Goal: Information Seeking & Learning: Learn about a topic

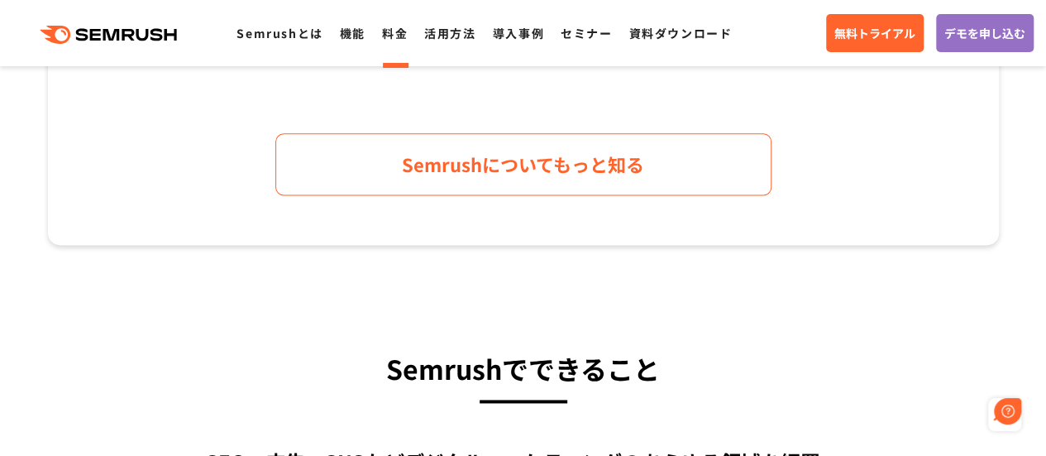
click at [405, 30] on link "料金" at bounding box center [395, 33] width 26 height 17
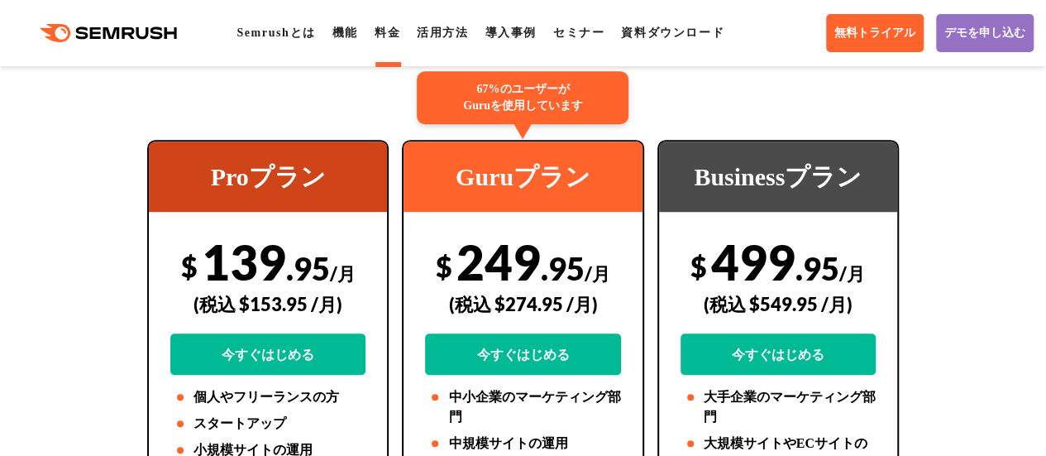
scroll to position [413, 0]
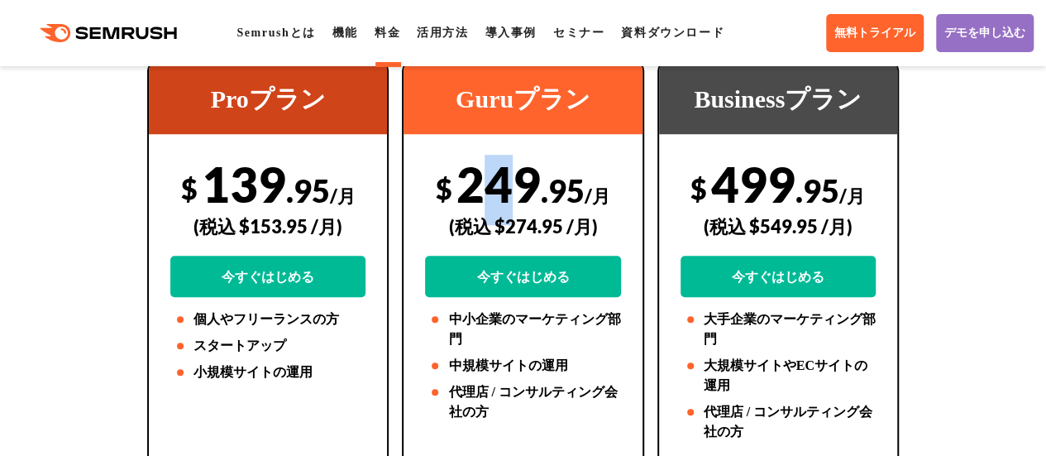
drag, startPoint x: 519, startPoint y: 185, endPoint x: 491, endPoint y: 180, distance: 28.5
click at [491, 180] on div "$ 249 .95 /月 (税込 $274.95 /月) 今すぐはじめる" at bounding box center [522, 226] width 195 height 142
click at [509, 176] on div "$ 249 .95 /月 (税込 $274.95 /月) 今すぐはじめる" at bounding box center [522, 226] width 195 height 142
click at [584, 183] on span ".95" at bounding box center [563, 190] width 44 height 38
drag, startPoint x: 565, startPoint y: 224, endPoint x: 506, endPoint y: 222, distance: 58.7
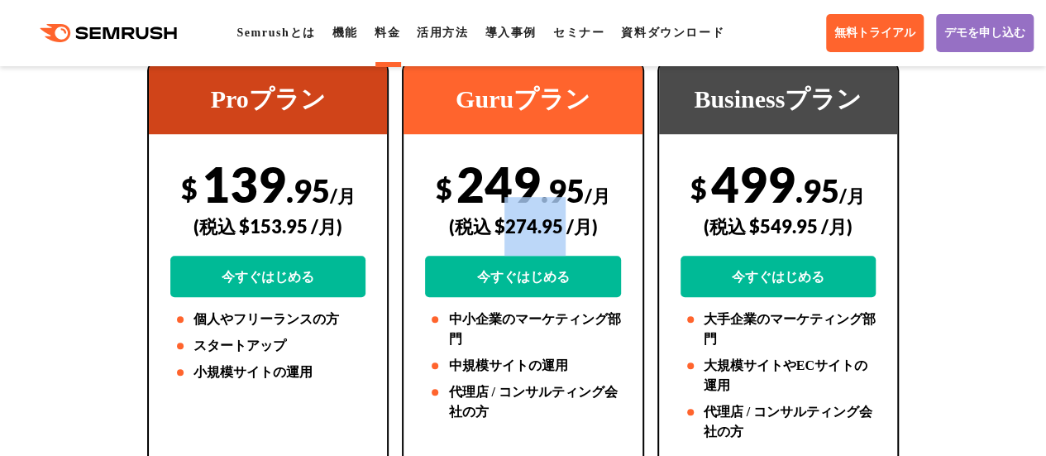
click at [506, 222] on div "(税込 $274.95 /月)" at bounding box center [522, 226] width 195 height 59
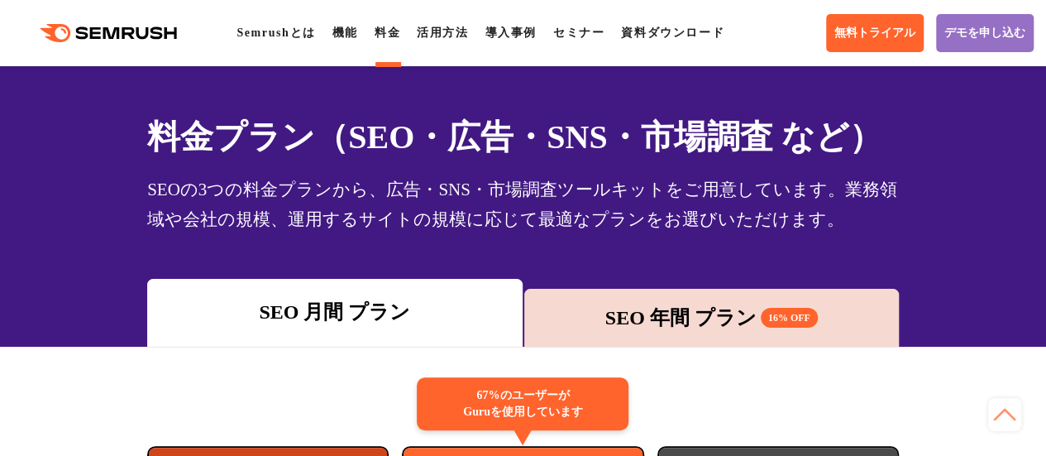
scroll to position [0, 0]
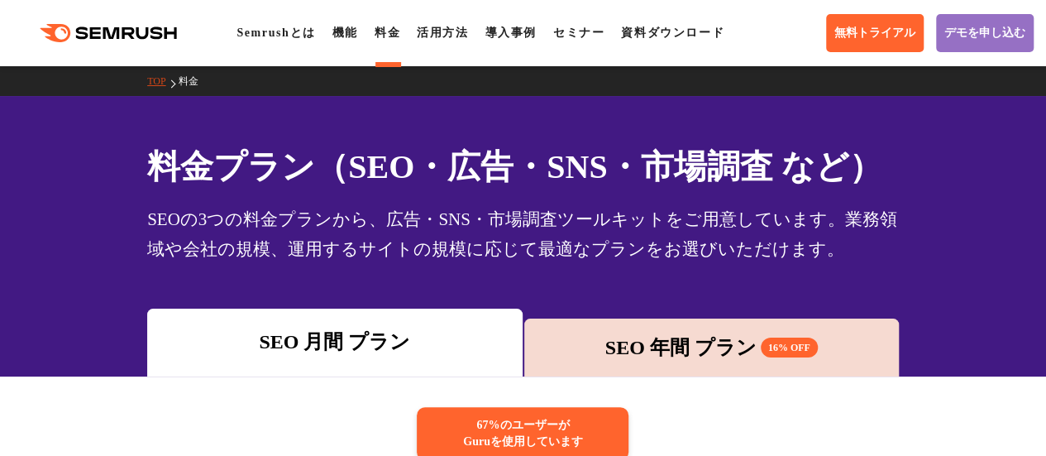
click at [117, 32] on icon ".cls {fill: #FF642D;}" at bounding box center [110, 33] width 187 height 18
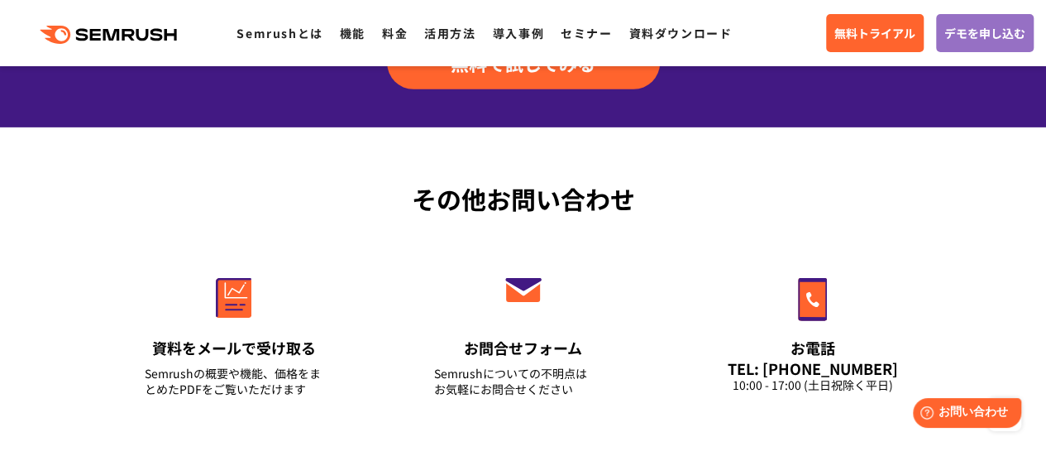
scroll to position [5788, 0]
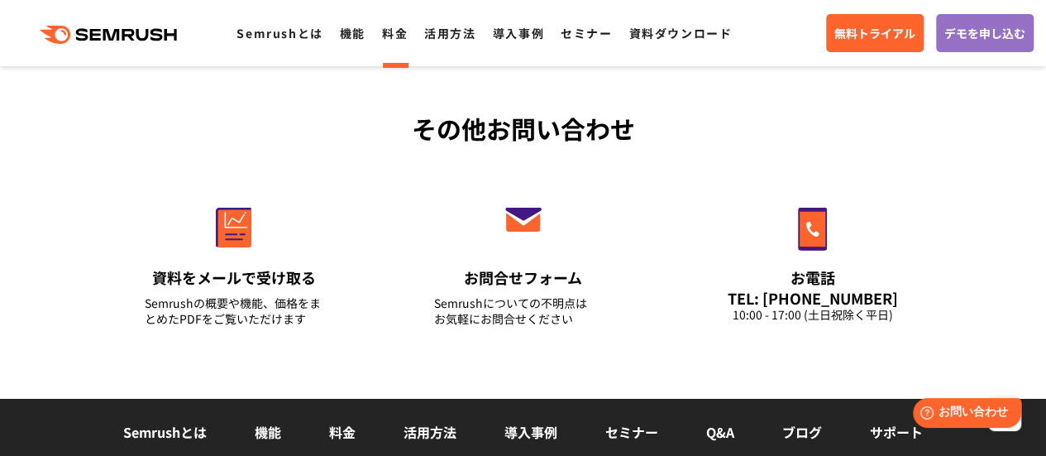
click at [389, 40] on link "料金" at bounding box center [395, 33] width 26 height 17
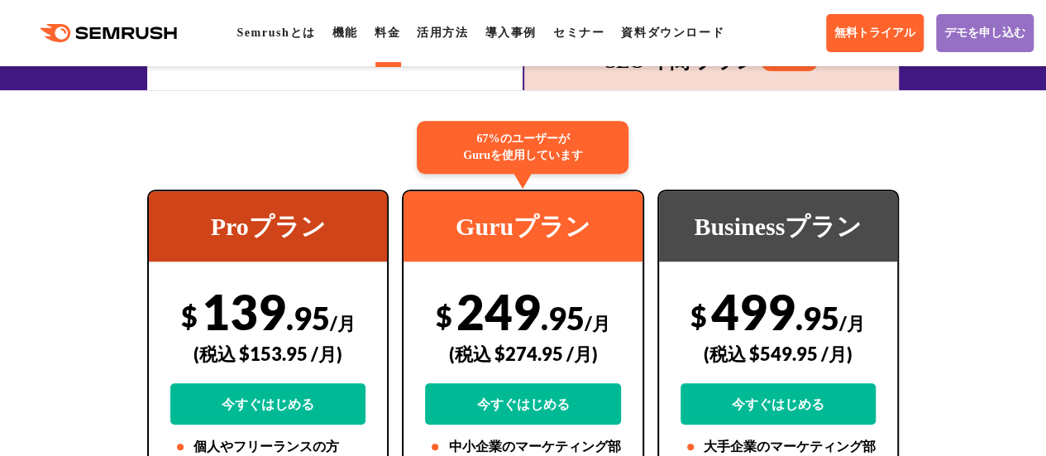
scroll to position [248, 0]
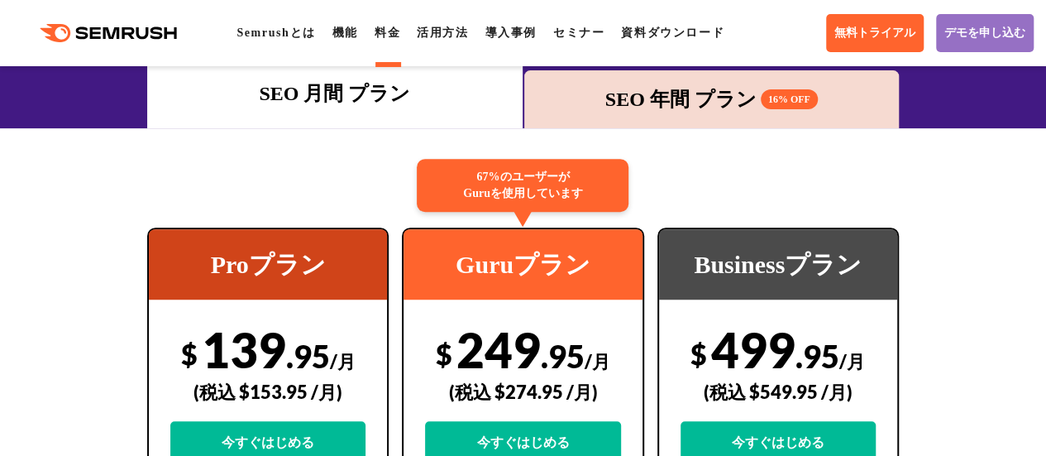
click at [673, 104] on div "SEO 年間 プラン 16% OFF" at bounding box center [712, 99] width 358 height 30
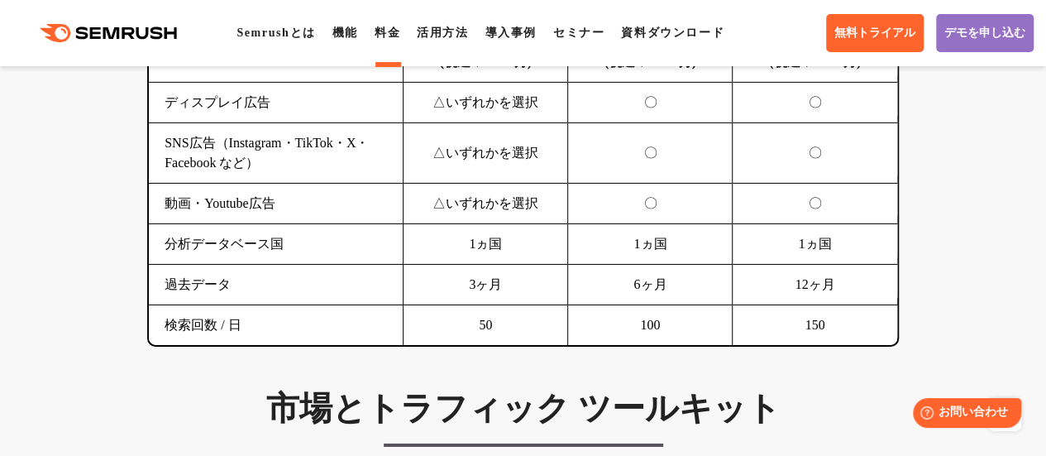
scroll to position [3059, 0]
